Goal: Task Accomplishment & Management: Manage account settings

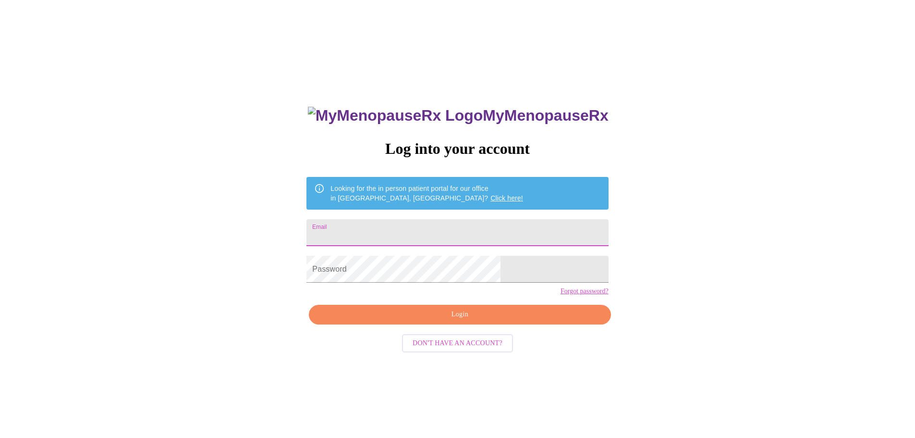
click at [431, 234] on input "Email" at bounding box center [458, 232] width 302 height 27
type input "[EMAIL_ADDRESS][DOMAIN_NAME]"
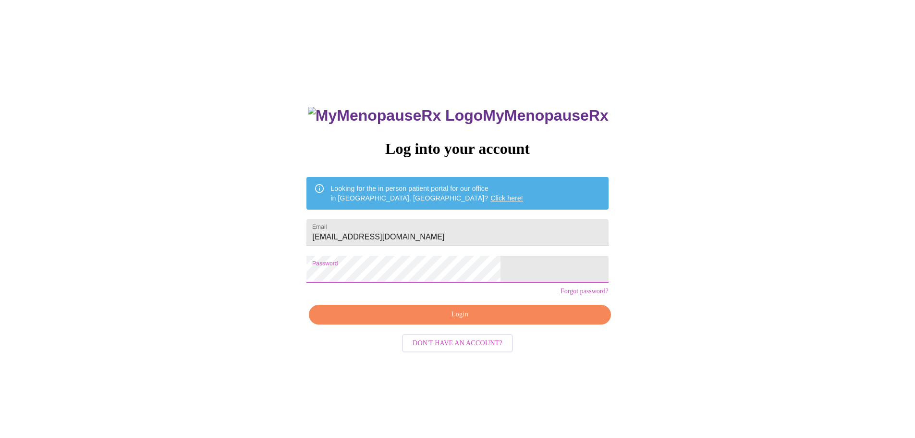
click at [454, 320] on span "Login" at bounding box center [460, 314] width 280 height 12
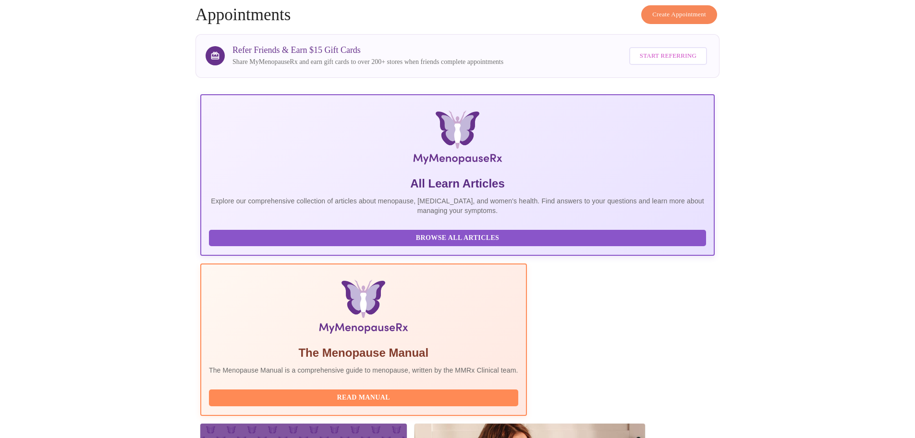
scroll to position [88, 0]
